Goal: Task Accomplishment & Management: Use online tool/utility

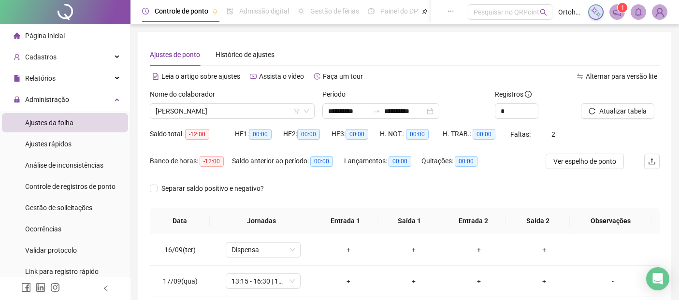
scroll to position [49, 0]
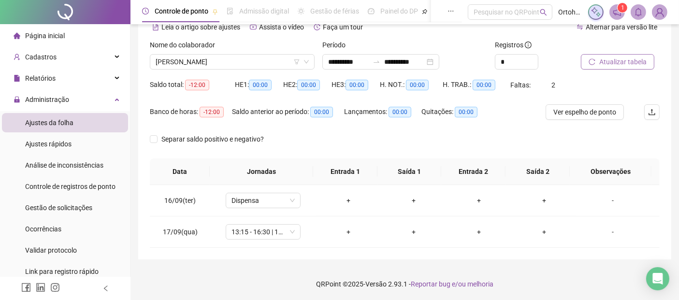
click at [610, 61] on span "Atualizar tabela" at bounding box center [622, 62] width 47 height 11
click at [534, 230] on div "+" at bounding box center [544, 232] width 50 height 11
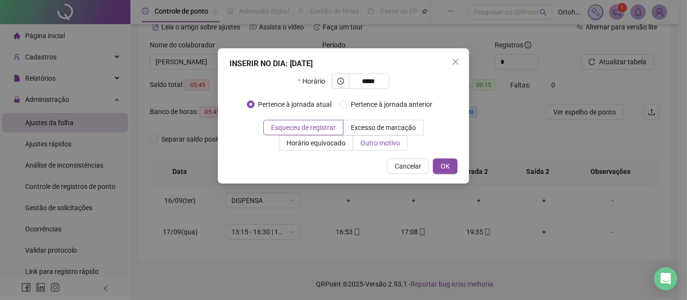
type input "*****"
click at [380, 143] on span "Outro motivo" at bounding box center [380, 143] width 40 height 8
click at [371, 146] on span "Outro motivo" at bounding box center [380, 143] width 40 height 8
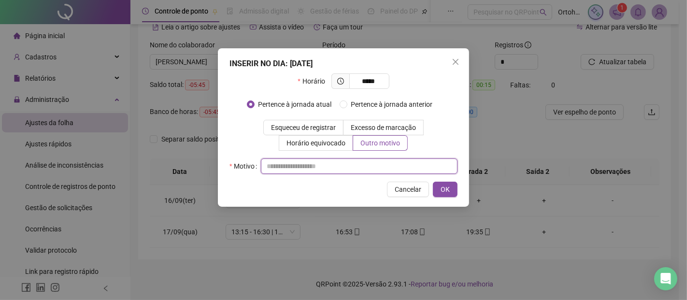
click at [349, 167] on input "text" at bounding box center [359, 165] width 197 height 15
type input "**********"
click at [437, 189] on button "OK" at bounding box center [445, 189] width 25 height 15
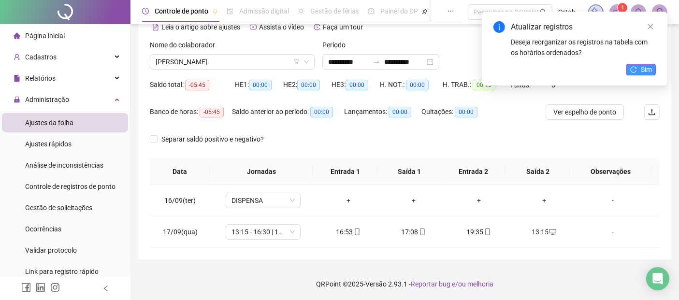
click at [632, 70] on icon "reload" at bounding box center [633, 69] width 7 height 7
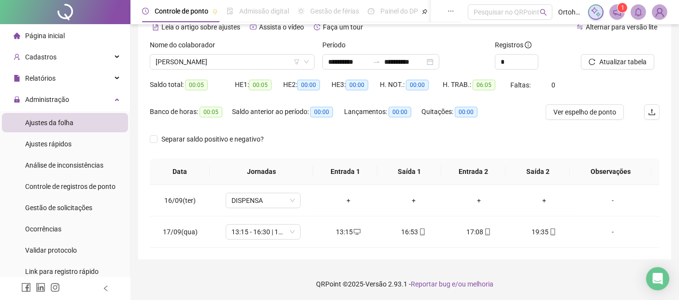
click at [450, 28] on div "Alternar para versão lite" at bounding box center [532, 26] width 255 height 15
